Goal: Check status: Check status

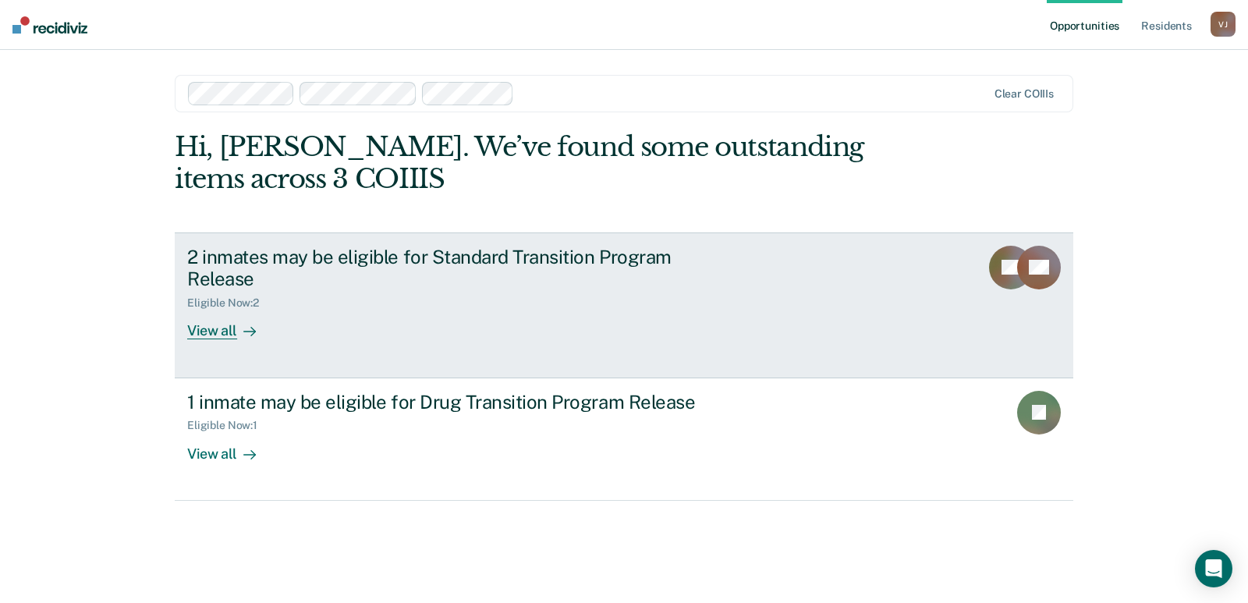
click at [463, 275] on div "2 inmates may be eligible for Standard Transition Program Release" at bounding box center [461, 268] width 548 height 45
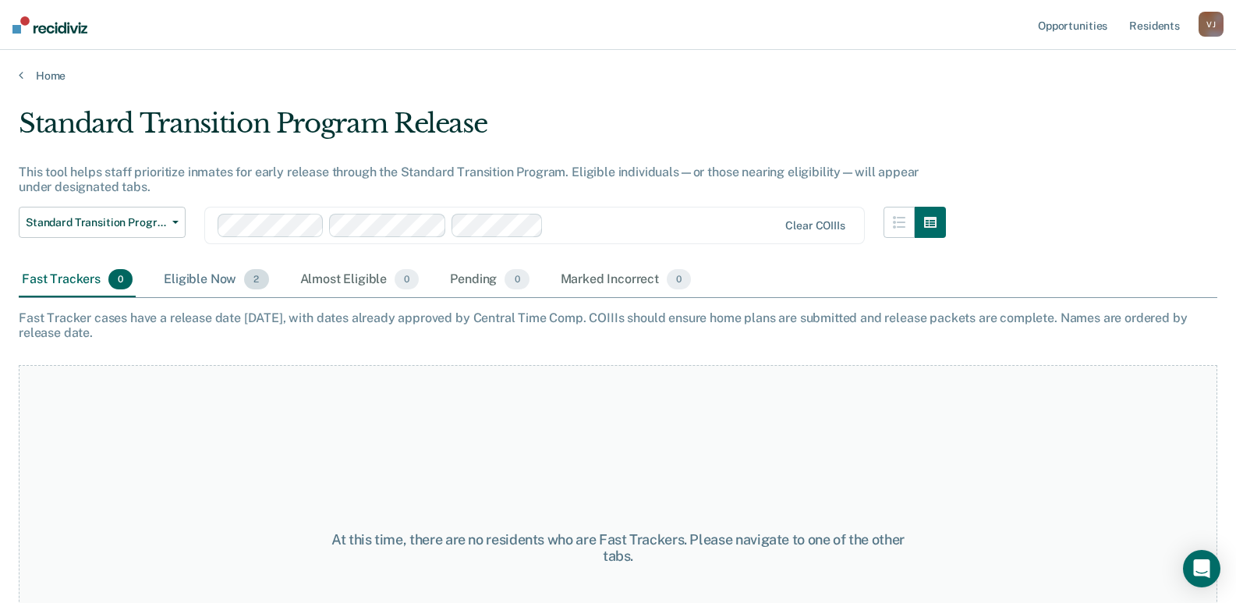
click at [207, 278] on div "Eligible Now 2" at bounding box center [216, 280] width 111 height 34
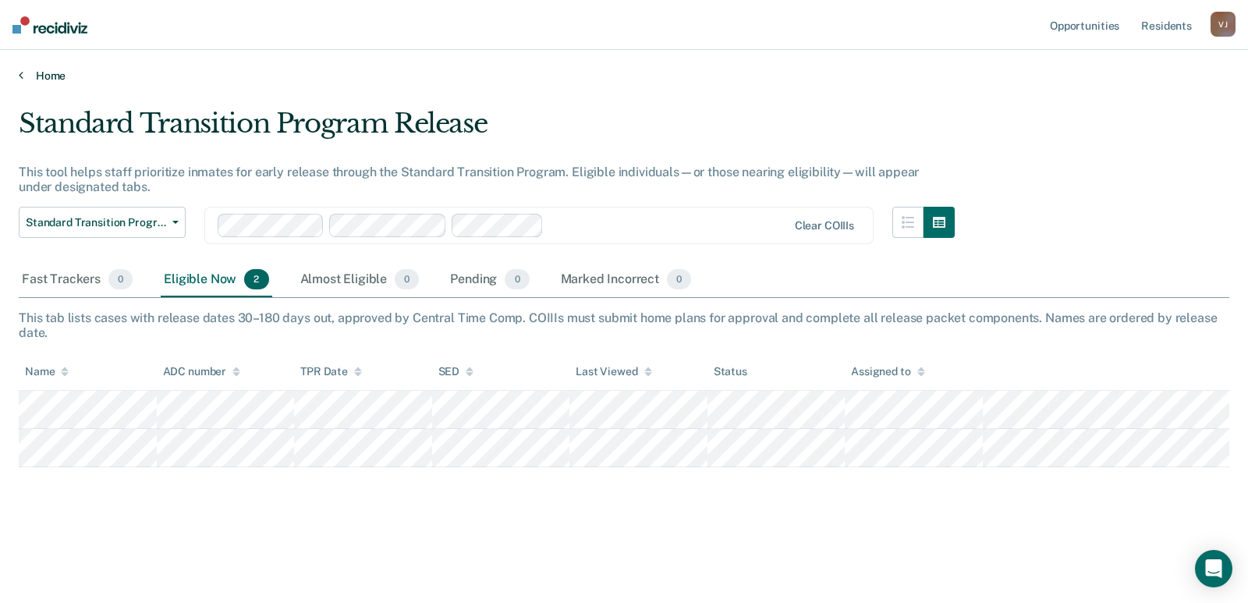
click at [42, 73] on link "Home" at bounding box center [624, 76] width 1211 height 14
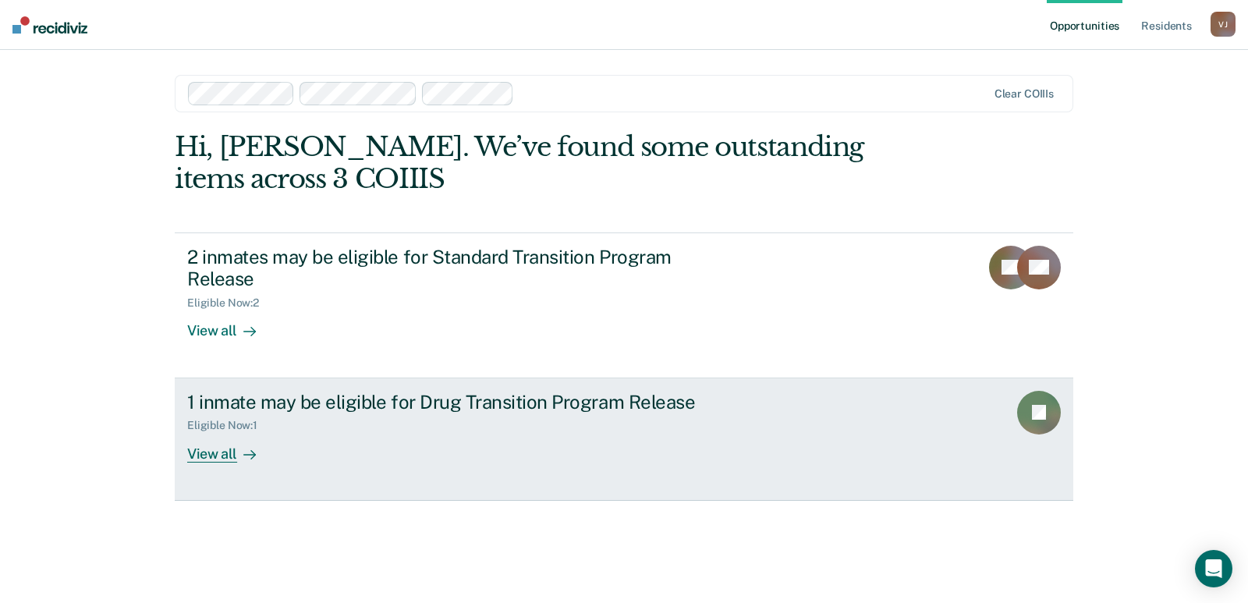
click at [537, 419] on div "Eligible Now : 1" at bounding box center [461, 423] width 548 height 20
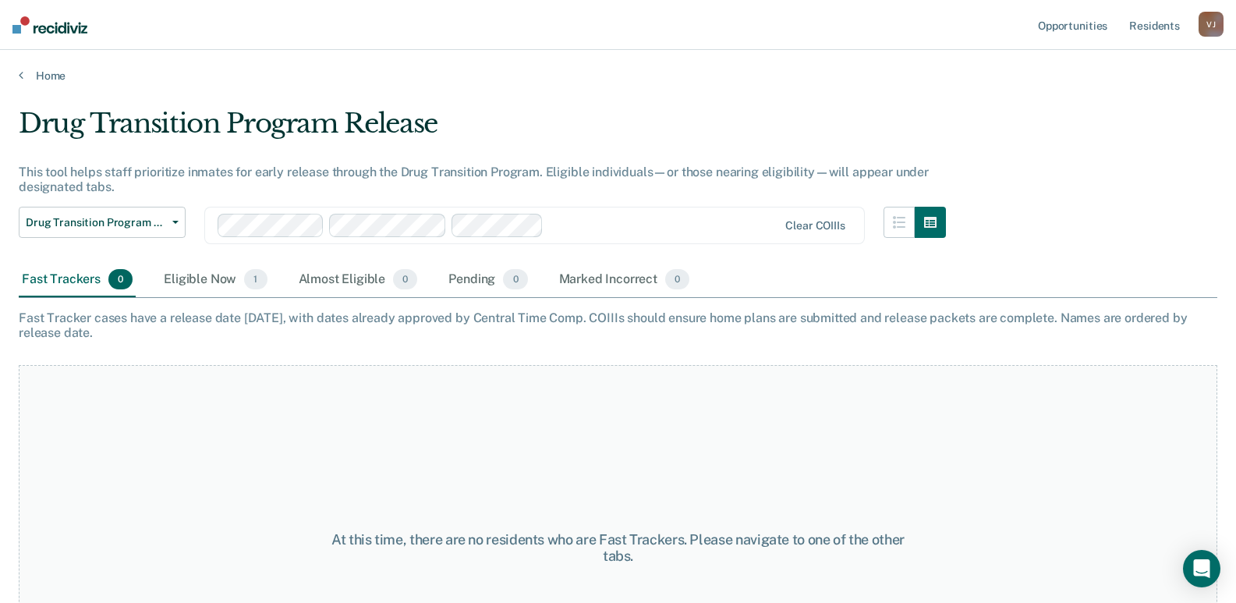
click at [157, 374] on div "At this time, there are no residents who are Fast Trackers. Please navigate to …" at bounding box center [618, 548] width 1199 height 366
click at [195, 278] on div "Eligible Now 1" at bounding box center [215, 280] width 109 height 34
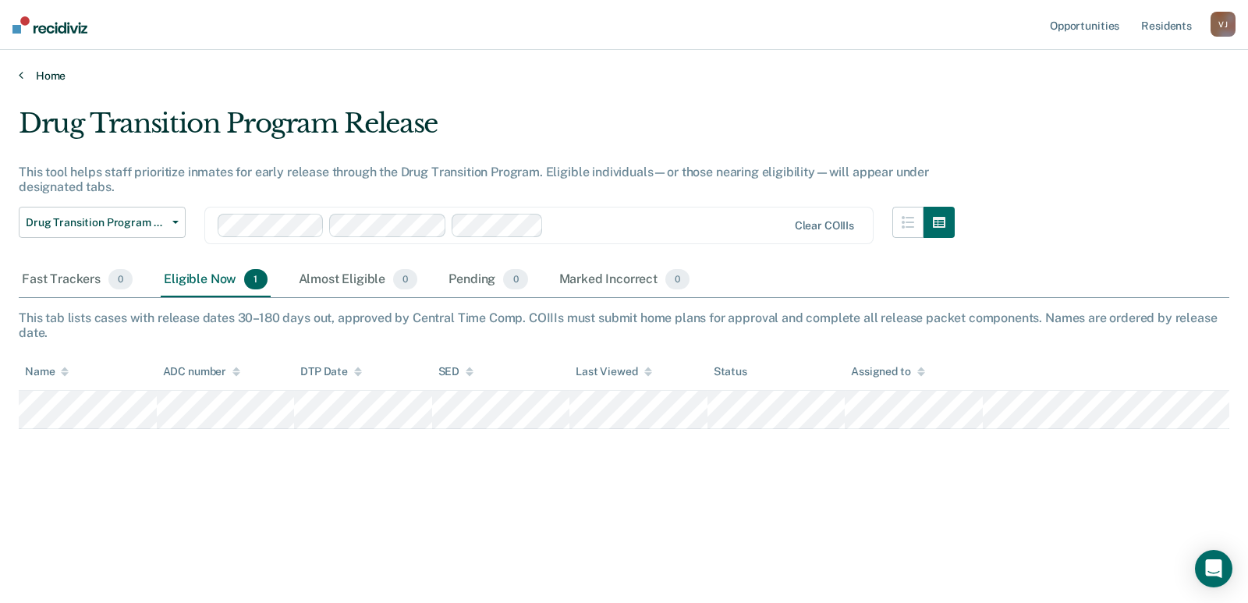
click at [50, 73] on link "Home" at bounding box center [624, 76] width 1211 height 14
